Goal: Task Accomplishment & Management: Manage account settings

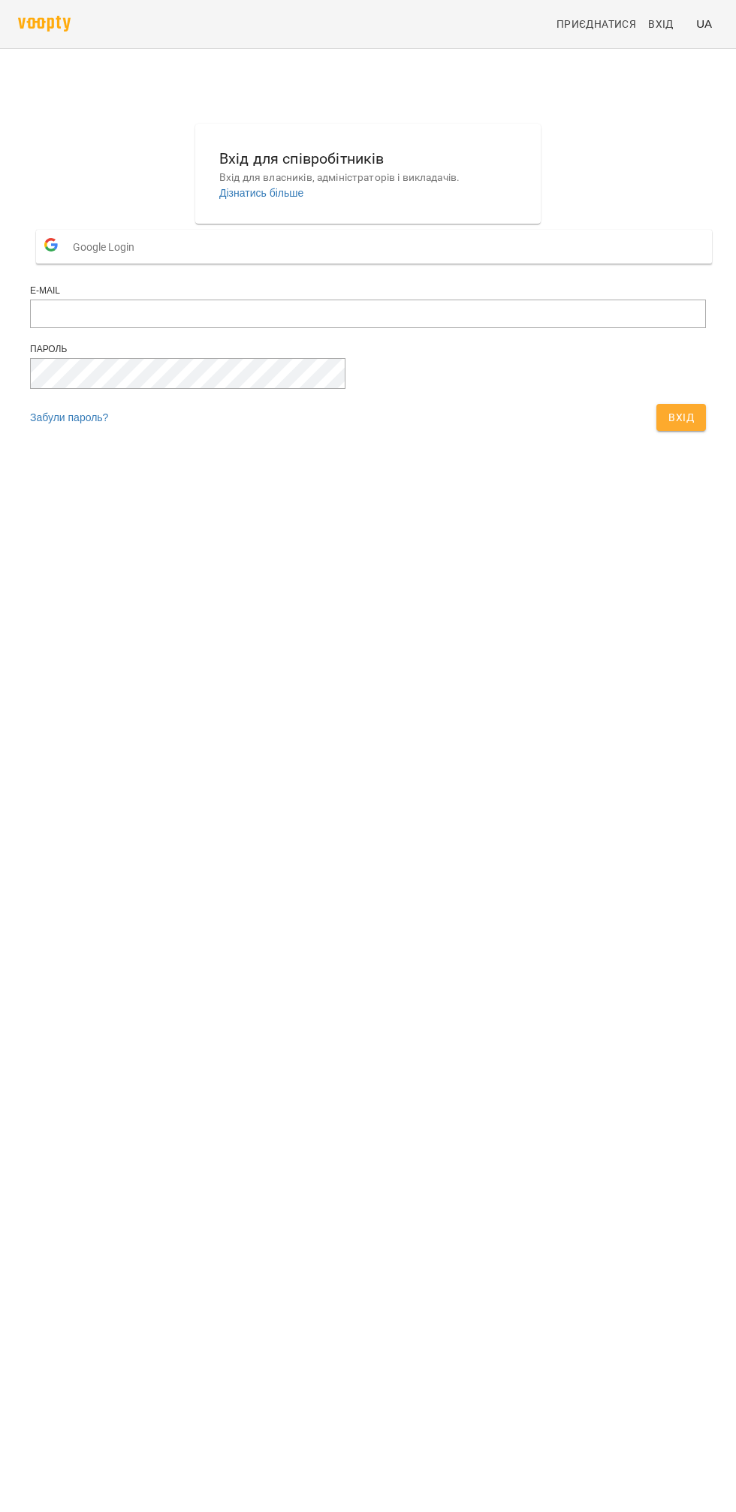
click at [656, 431] on button "Вхід" at bounding box center [681, 417] width 50 height 27
click at [470, 468] on main "Вхід для співробітників Вхід для власників, адміністраторів і викладачів. Дізна…" at bounding box center [368, 281] width 736 height 375
click at [668, 426] on span "Вхід" at bounding box center [681, 417] width 26 height 18
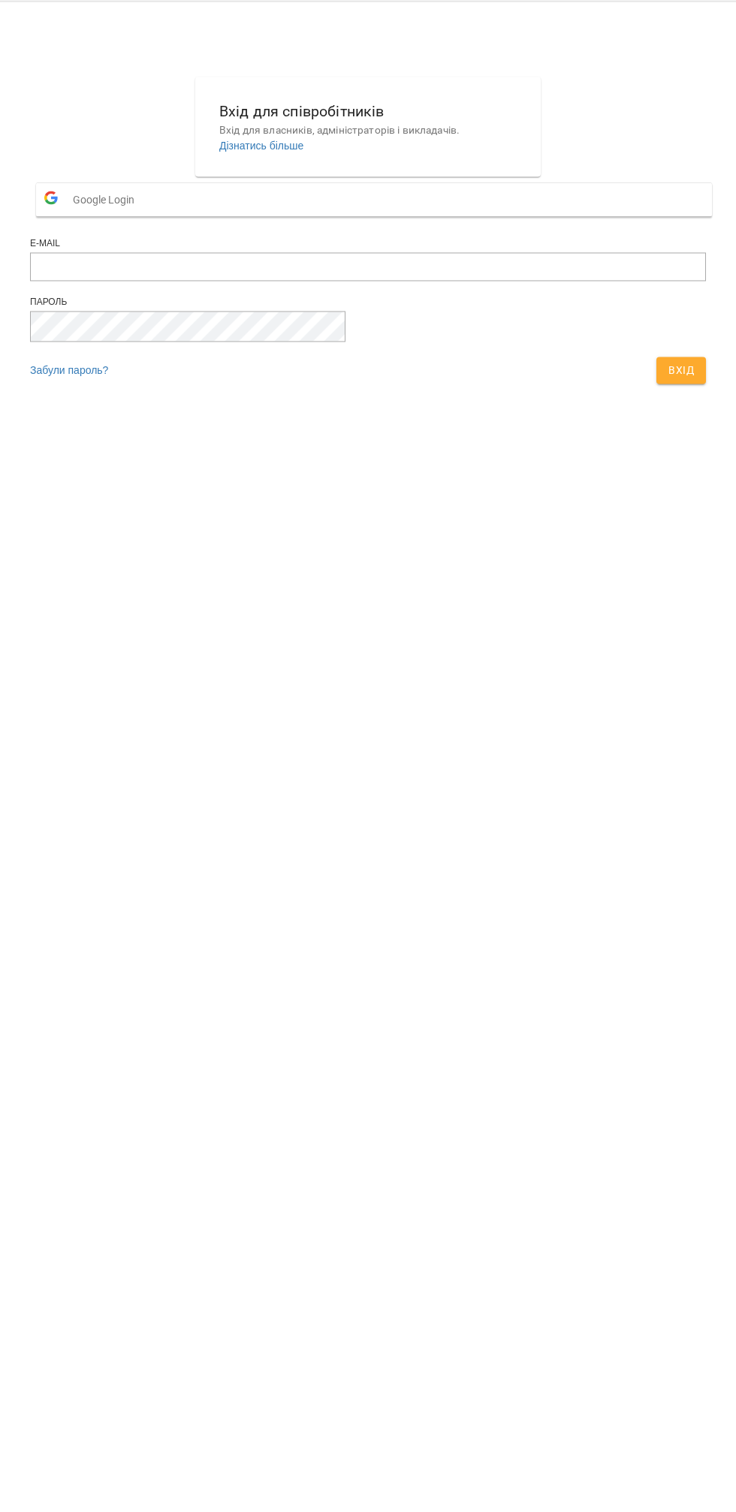
click at [498, 468] on main "Вхід для співробітників Вхід для власників, адміністраторів і викладачів. Дізна…" at bounding box center [368, 281] width 736 height 375
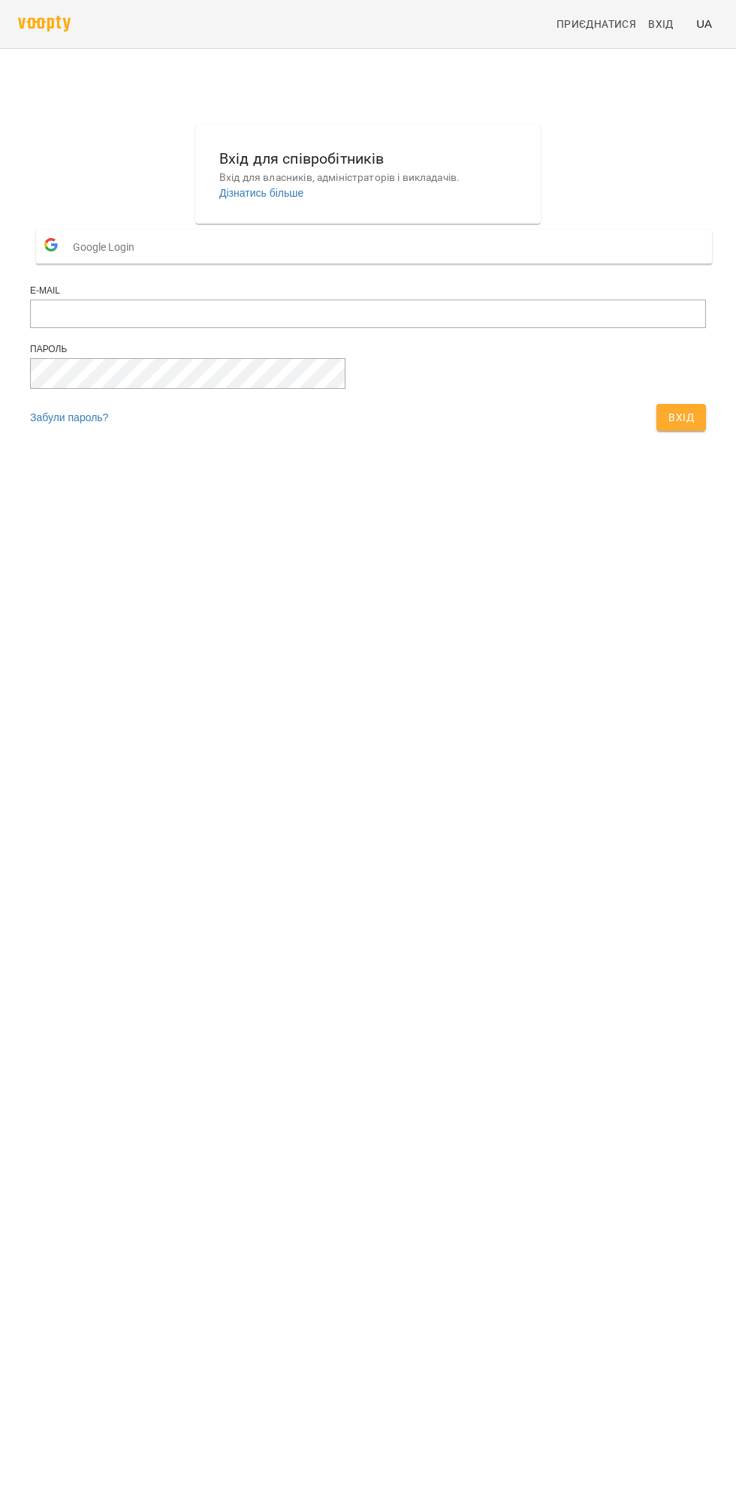
click at [656, 431] on button "Вхід" at bounding box center [681, 417] width 50 height 27
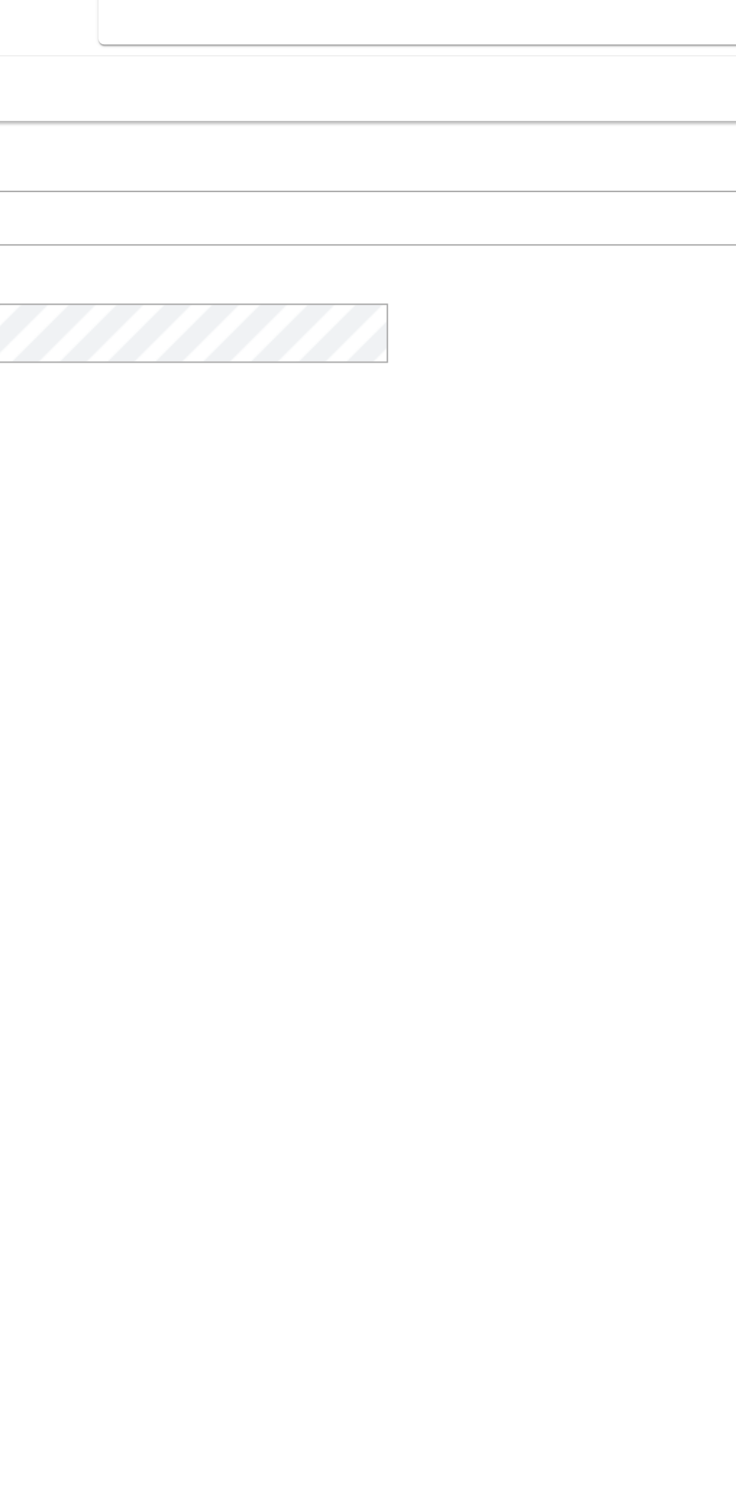
click at [656, 431] on button "Вхід" at bounding box center [681, 417] width 50 height 27
type input "**********"
click at [668, 426] on span "Вхід" at bounding box center [681, 417] width 26 height 18
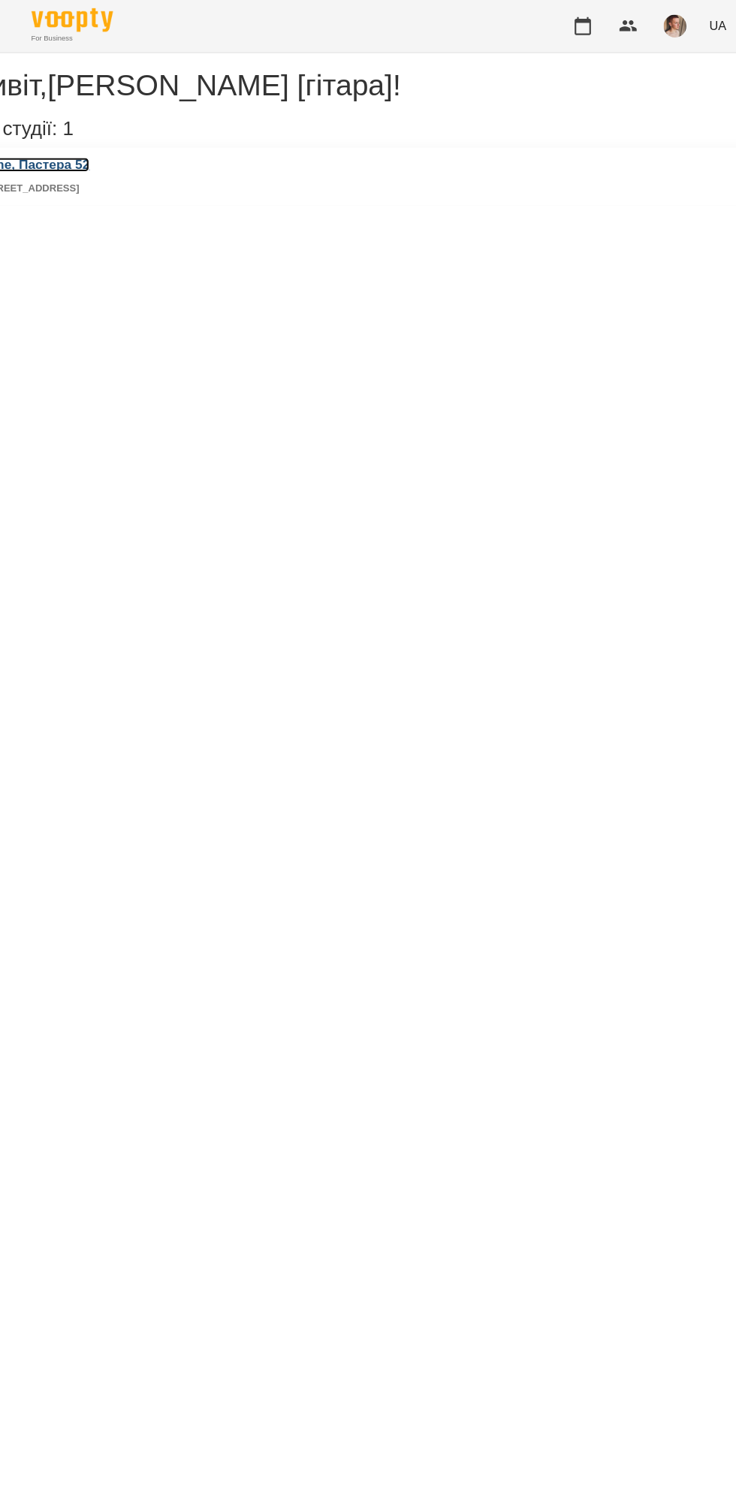
click at [125, 158] on h3 "Muzone, Пастера 52" at bounding box center [67, 152] width 116 height 14
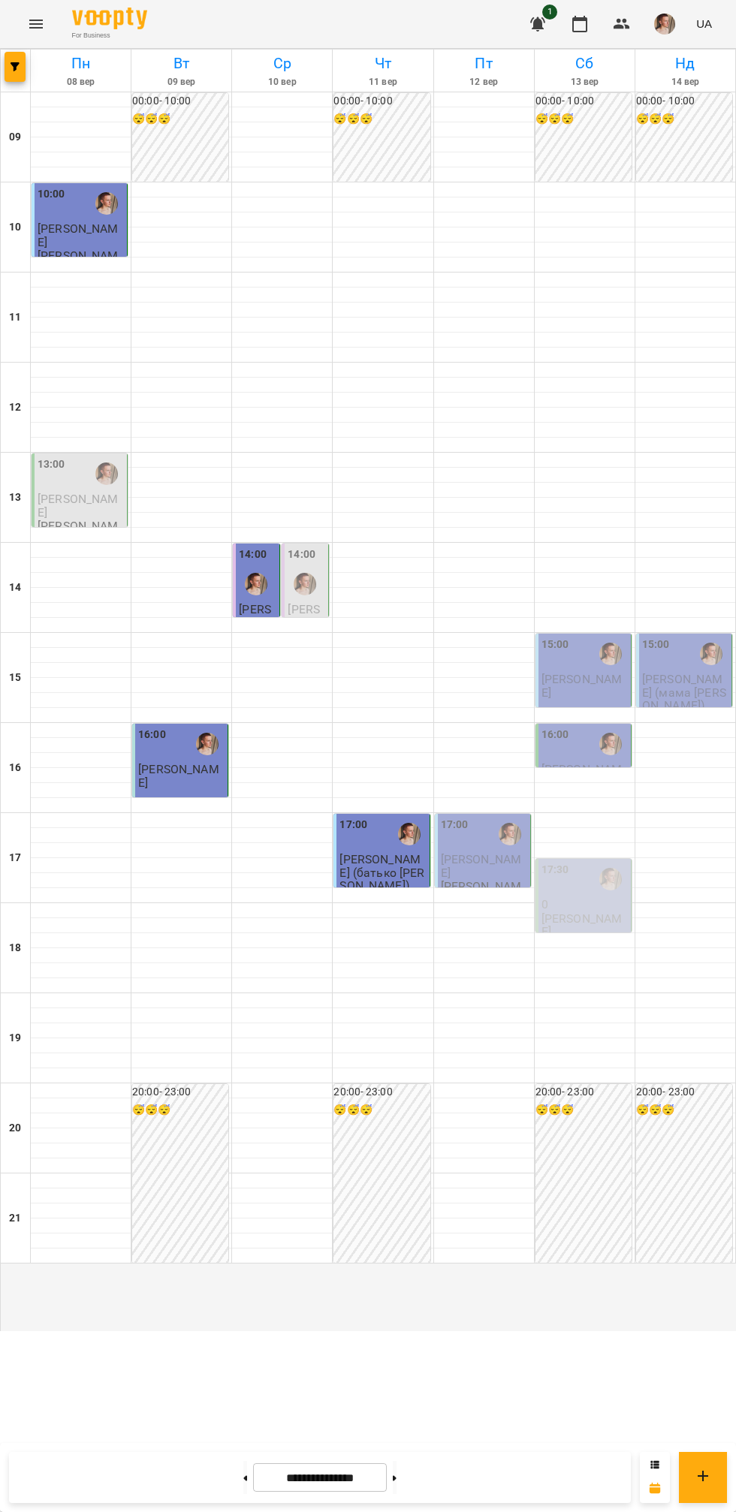
click at [700, 438] on div at bounding box center [685, 430] width 100 height 15
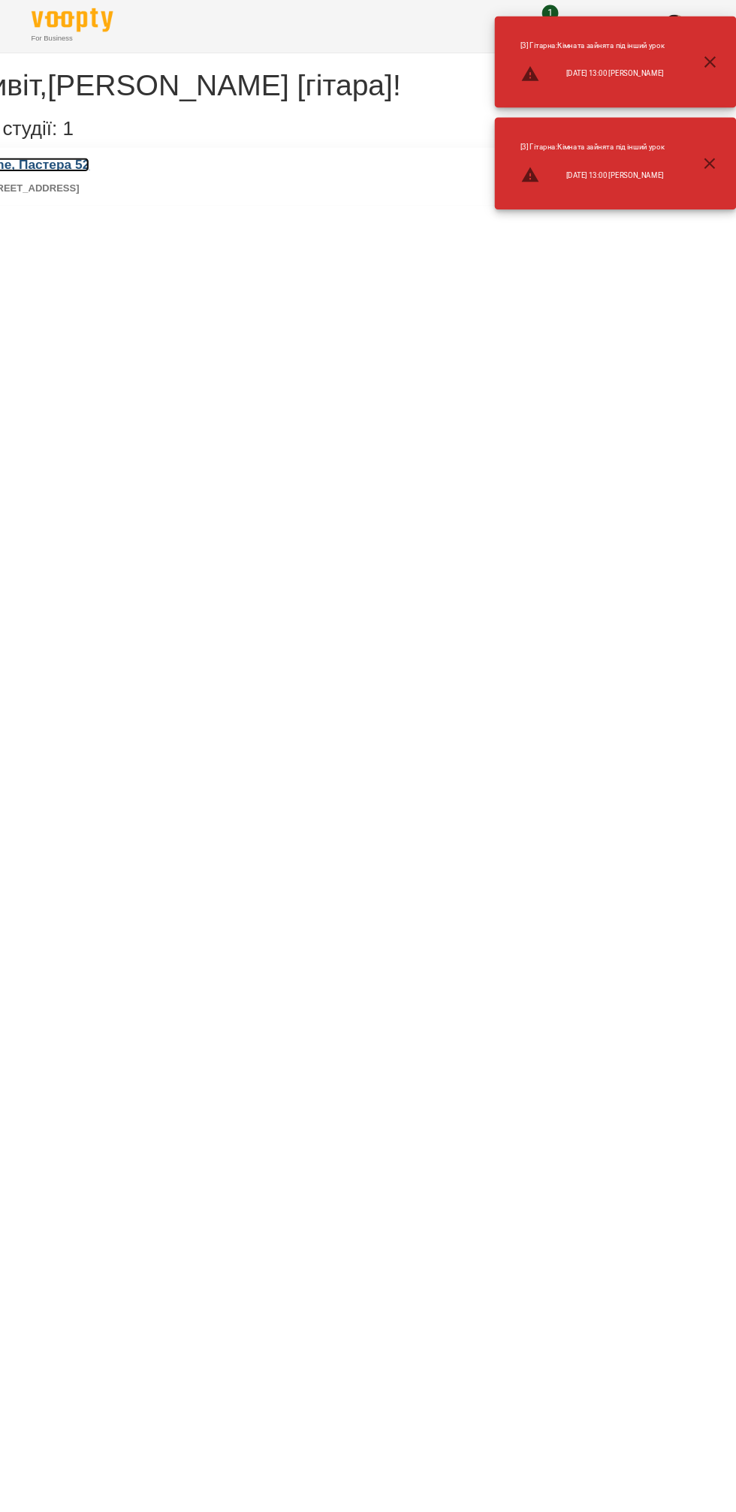
click at [125, 158] on h3 "Muzone, Пастера 52" at bounding box center [67, 152] width 116 height 14
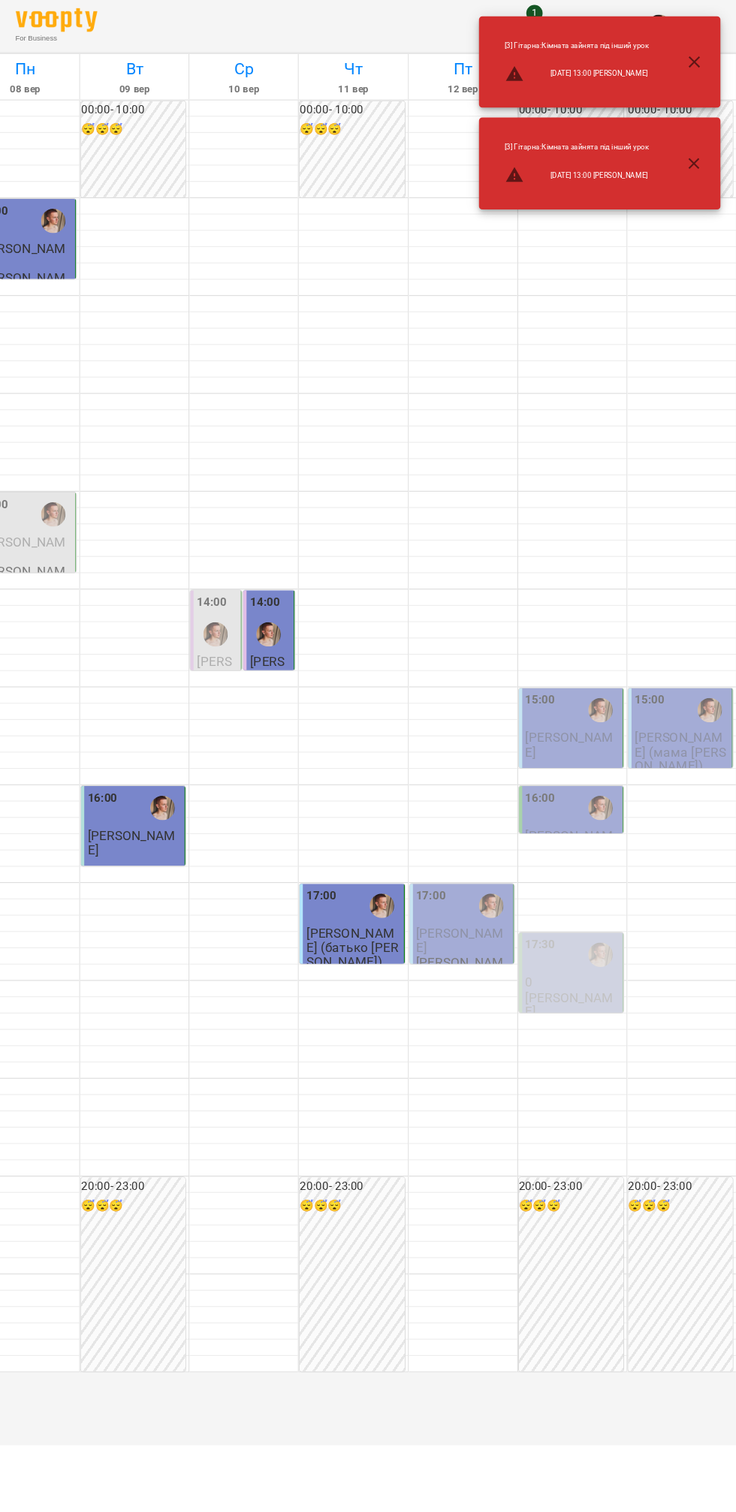
click at [697, 150] on icon "button" at bounding box center [696, 151] width 11 height 11
